Goal: Find specific page/section: Find specific page/section

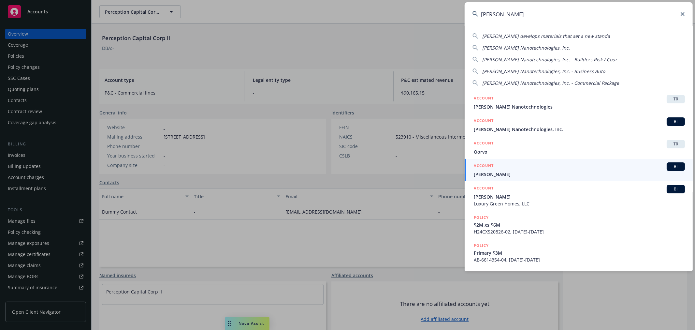
drag, startPoint x: 488, startPoint y: 15, endPoint x: 462, endPoint y: 9, distance: 26.9
click at [462, 9] on div "[PERSON_NAME] develops materials that set a new standa [PERSON_NAME] Nanotechno…" at bounding box center [347, 165] width 695 height 330
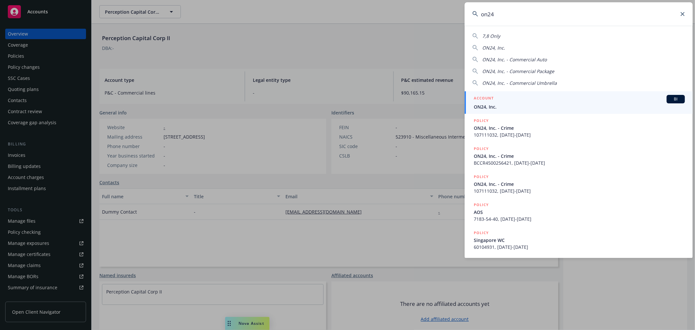
type input "on24"
click at [494, 103] on div "ACCOUNT BI" at bounding box center [579, 99] width 211 height 8
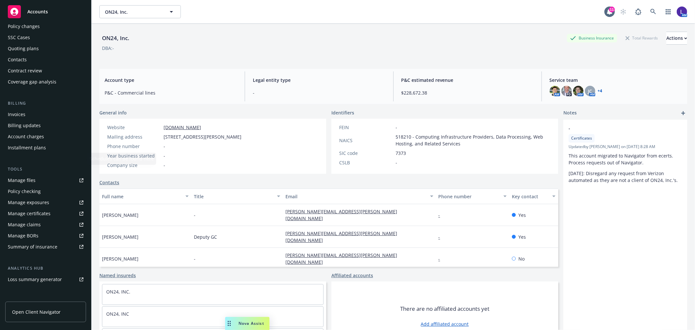
scroll to position [106, 0]
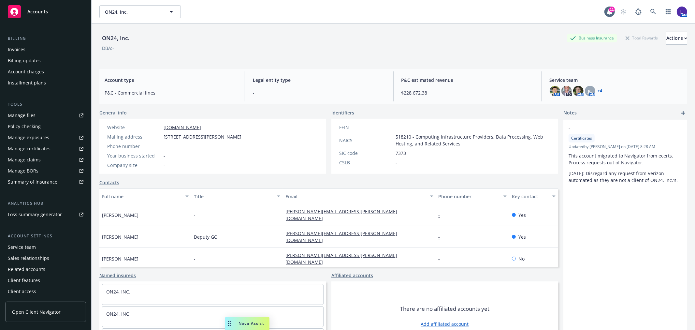
click at [34, 247] on div "Service team" at bounding box center [22, 247] width 28 height 10
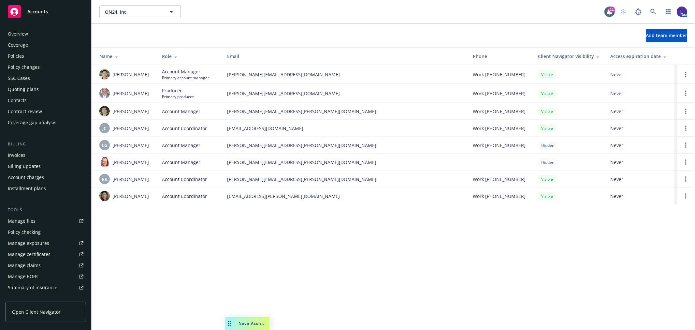
click at [18, 51] on div "Policies" at bounding box center [16, 56] width 16 height 10
